Goal: Use online tool/utility: Utilize a website feature to perform a specific function

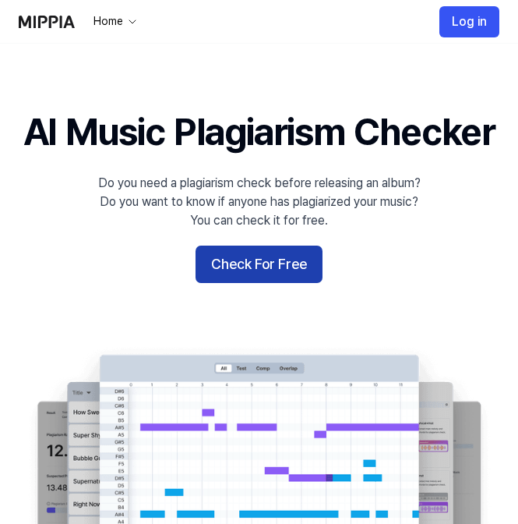
drag, startPoint x: 0, startPoint y: 0, endPoint x: 282, endPoint y: 317, distance: 424.6
click at [282, 283] on button "Check For Free" at bounding box center [259, 264] width 127 height 37
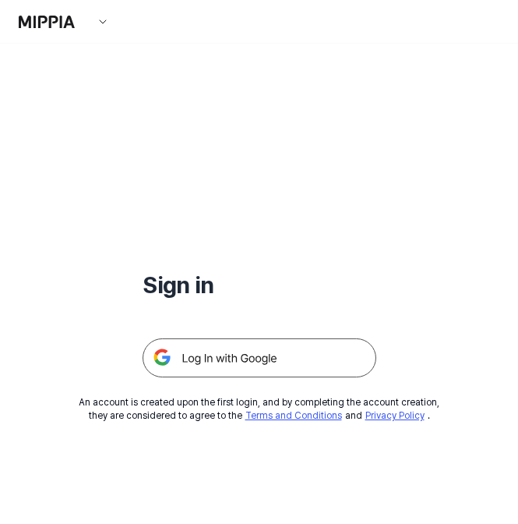
click at [221, 371] on img at bounding box center [260, 357] width 234 height 39
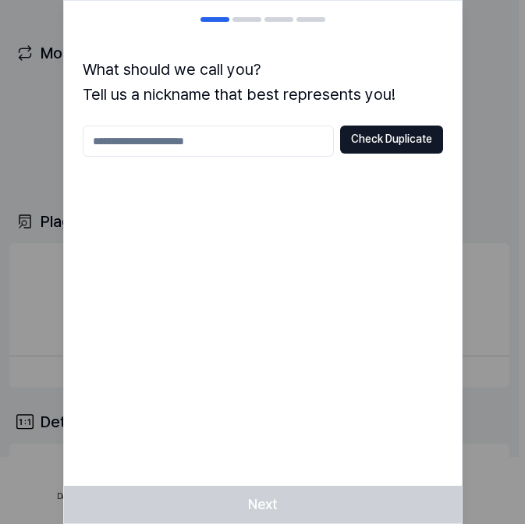
click at [246, 142] on input "text" at bounding box center [208, 140] width 251 height 31
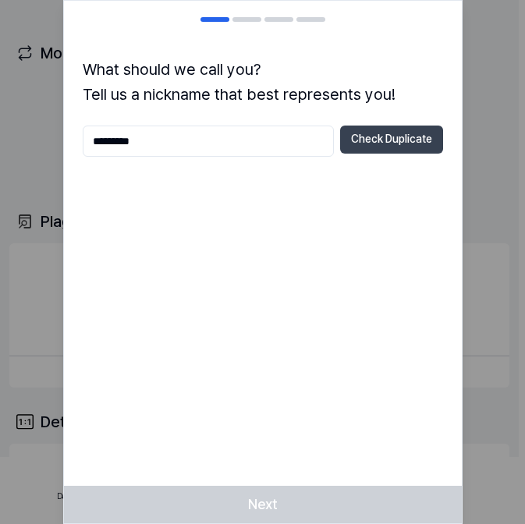
type input "*********"
click at [411, 140] on button "Check Duplicate" at bounding box center [391, 139] width 103 height 28
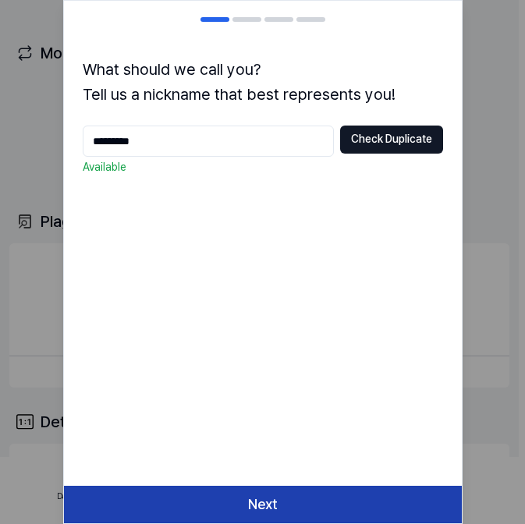
click at [270, 507] on button "Next" at bounding box center [263, 504] width 398 height 37
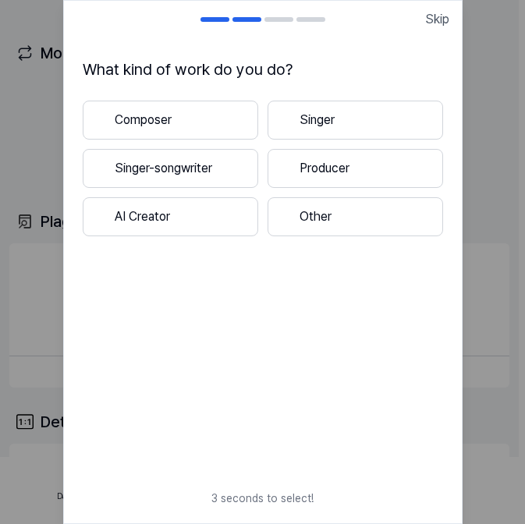
click at [187, 123] on button "Composer" at bounding box center [170, 120] width 175 height 39
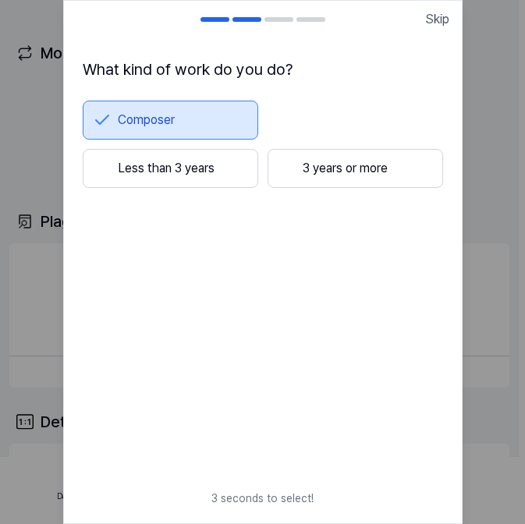
click at [160, 115] on button "Composer" at bounding box center [170, 120] width 175 height 39
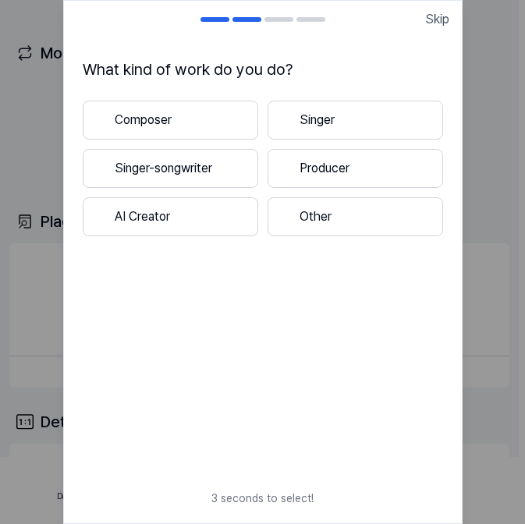
click at [175, 171] on button "Singer-songwriter" at bounding box center [170, 168] width 175 height 39
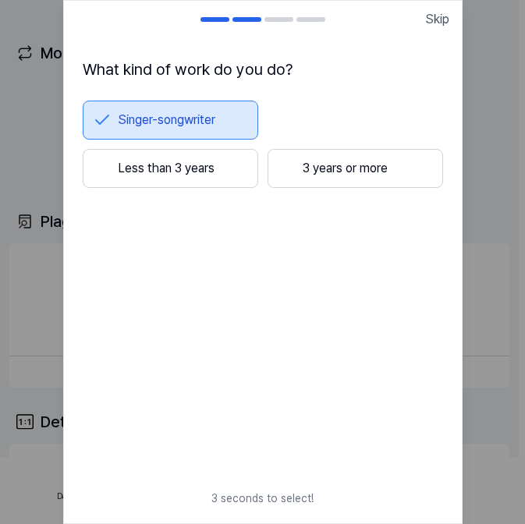
click at [171, 120] on button "Singer-songwriter" at bounding box center [170, 120] width 175 height 39
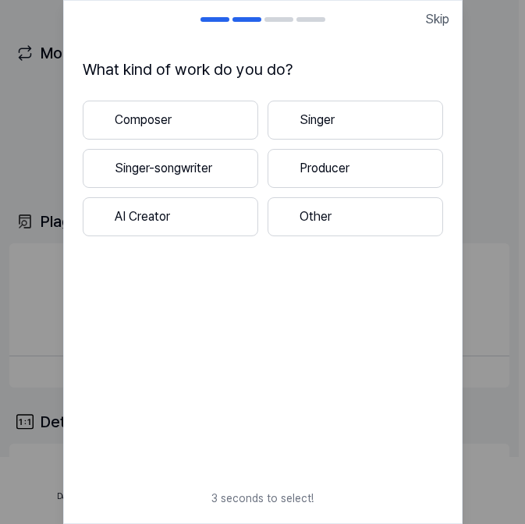
click at [183, 169] on button "Singer-songwriter" at bounding box center [170, 168] width 175 height 39
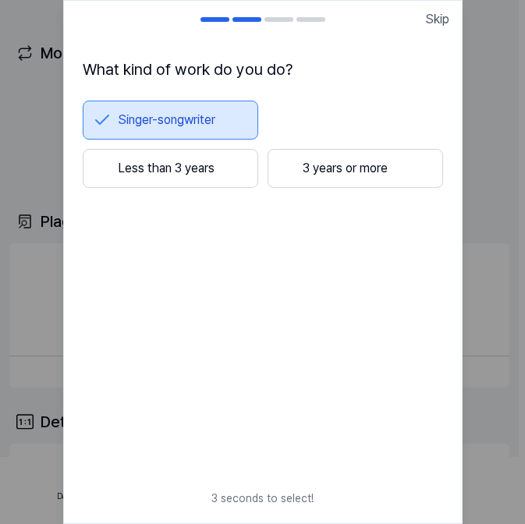
click at [325, 167] on button "3 years or more" at bounding box center [354, 168] width 175 height 39
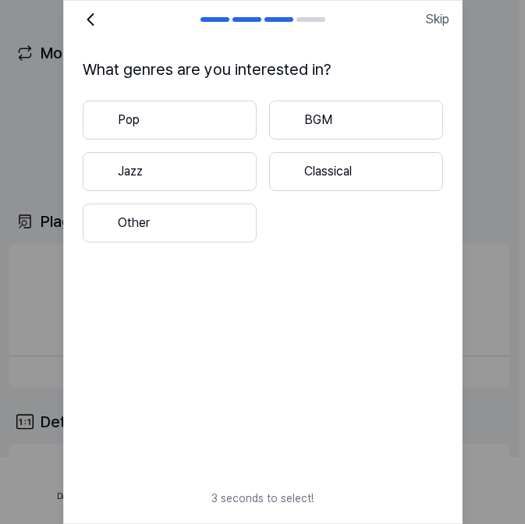
click at [217, 132] on button "Pop" at bounding box center [170, 120] width 174 height 39
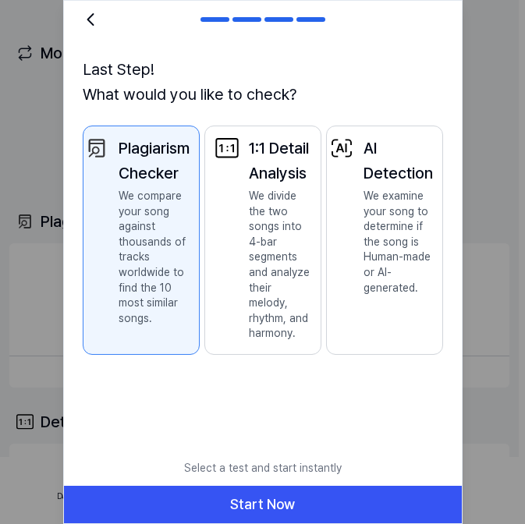
click at [255, 287] on p "We divide the two songs into 4-bar segments and analyze their melody, rhythm, a…" at bounding box center [280, 265] width 62 height 153
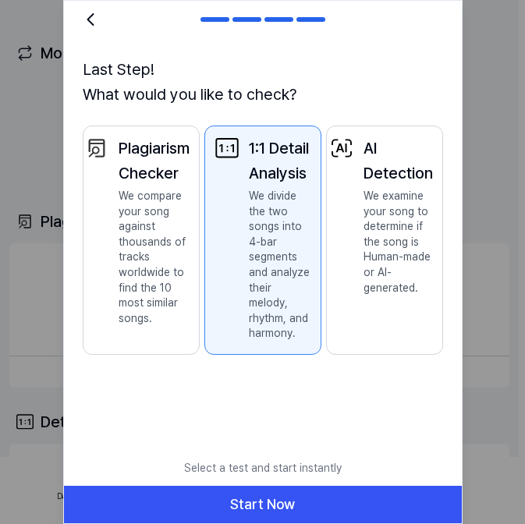
click at [366, 239] on p "We examine your song to determine if the song is Human-made or AI-generated." at bounding box center [397, 242] width 69 height 107
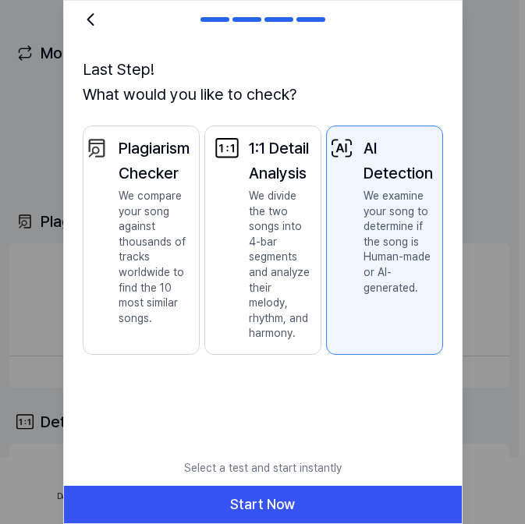
click at [191, 270] on button "Plagiarism Checker We compare your song against thousands of tracks worldwide t…" at bounding box center [141, 239] width 117 height 229
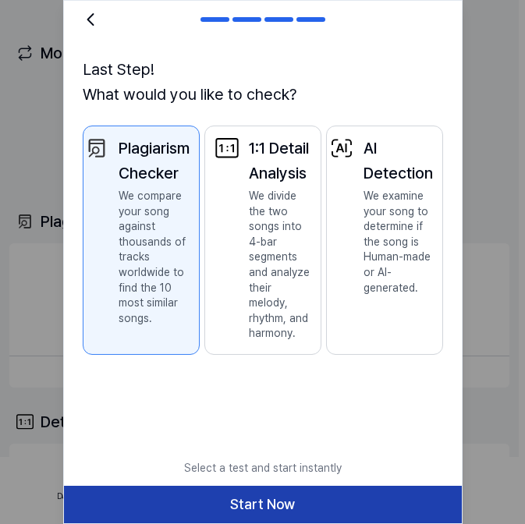
click at [247, 507] on button "Start Now" at bounding box center [263, 504] width 398 height 37
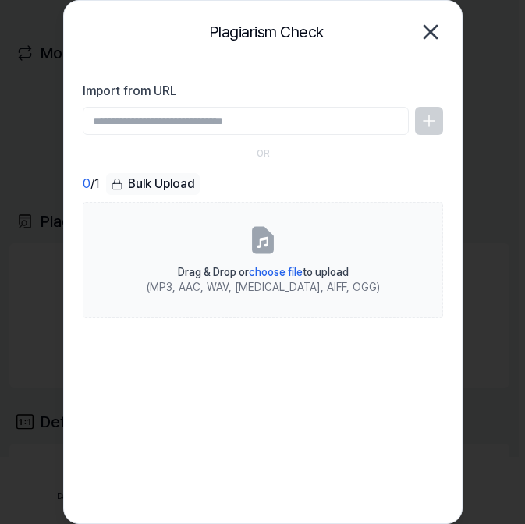
click at [428, 37] on icon "button" at bounding box center [430, 31] width 25 height 25
